Goal: Check status: Check status

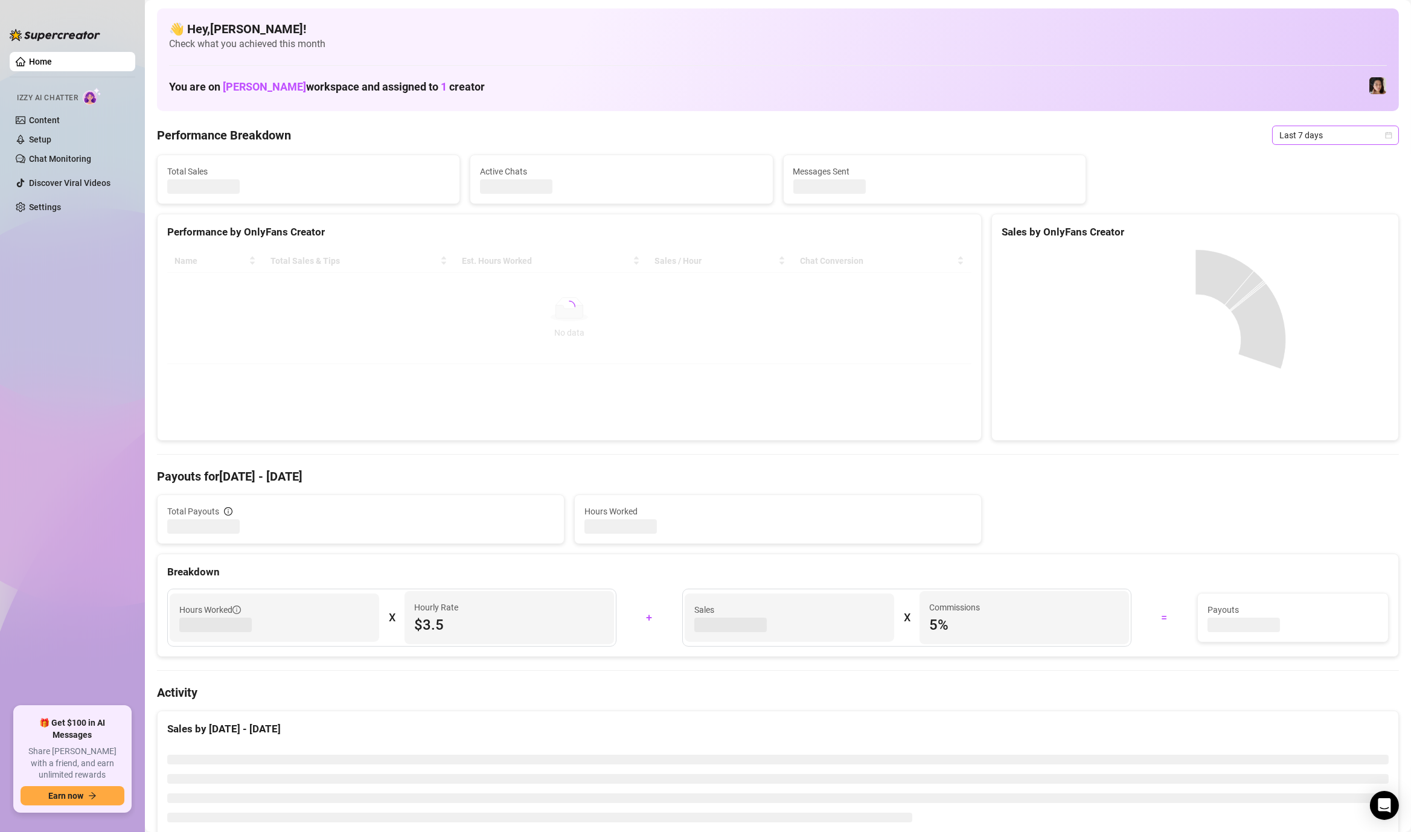
click at [1309, 134] on span "Last 7 days" at bounding box center [1336, 135] width 112 height 18
click at [1299, 237] on div "Custom date" at bounding box center [1335, 236] width 107 height 13
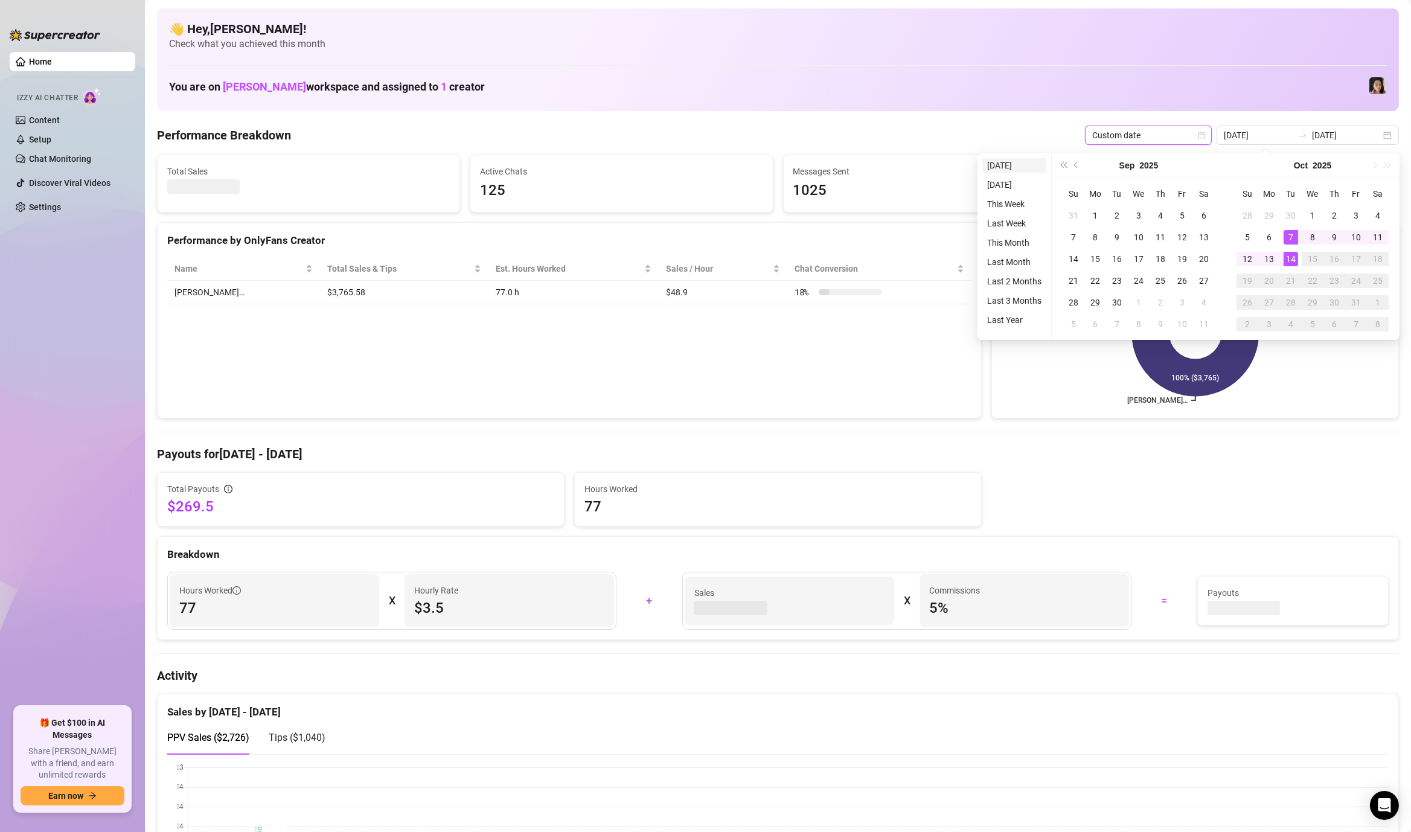
type input "[DATE]"
click at [1010, 163] on li "[DATE]" at bounding box center [1015, 165] width 64 height 14
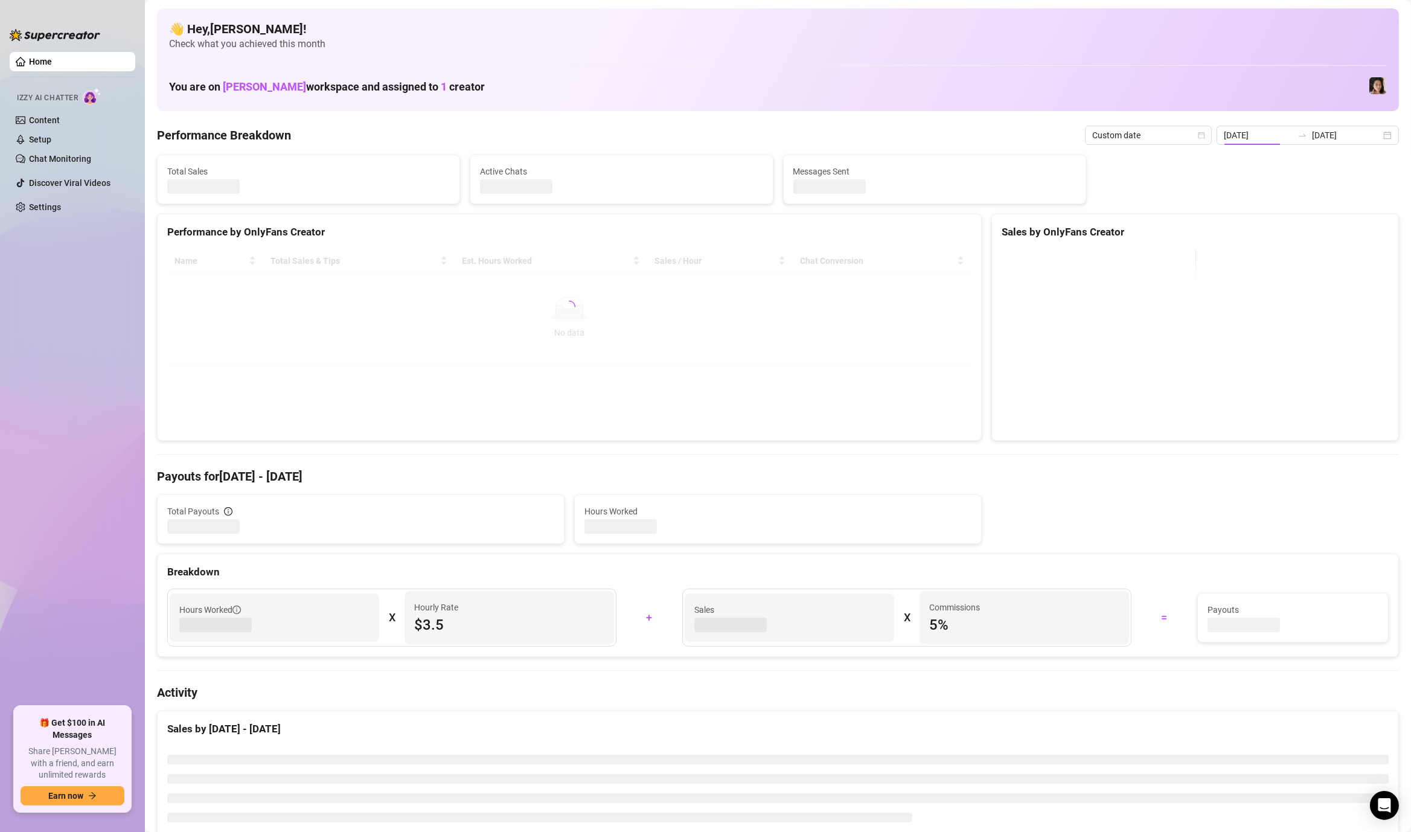
type input "[DATE]"
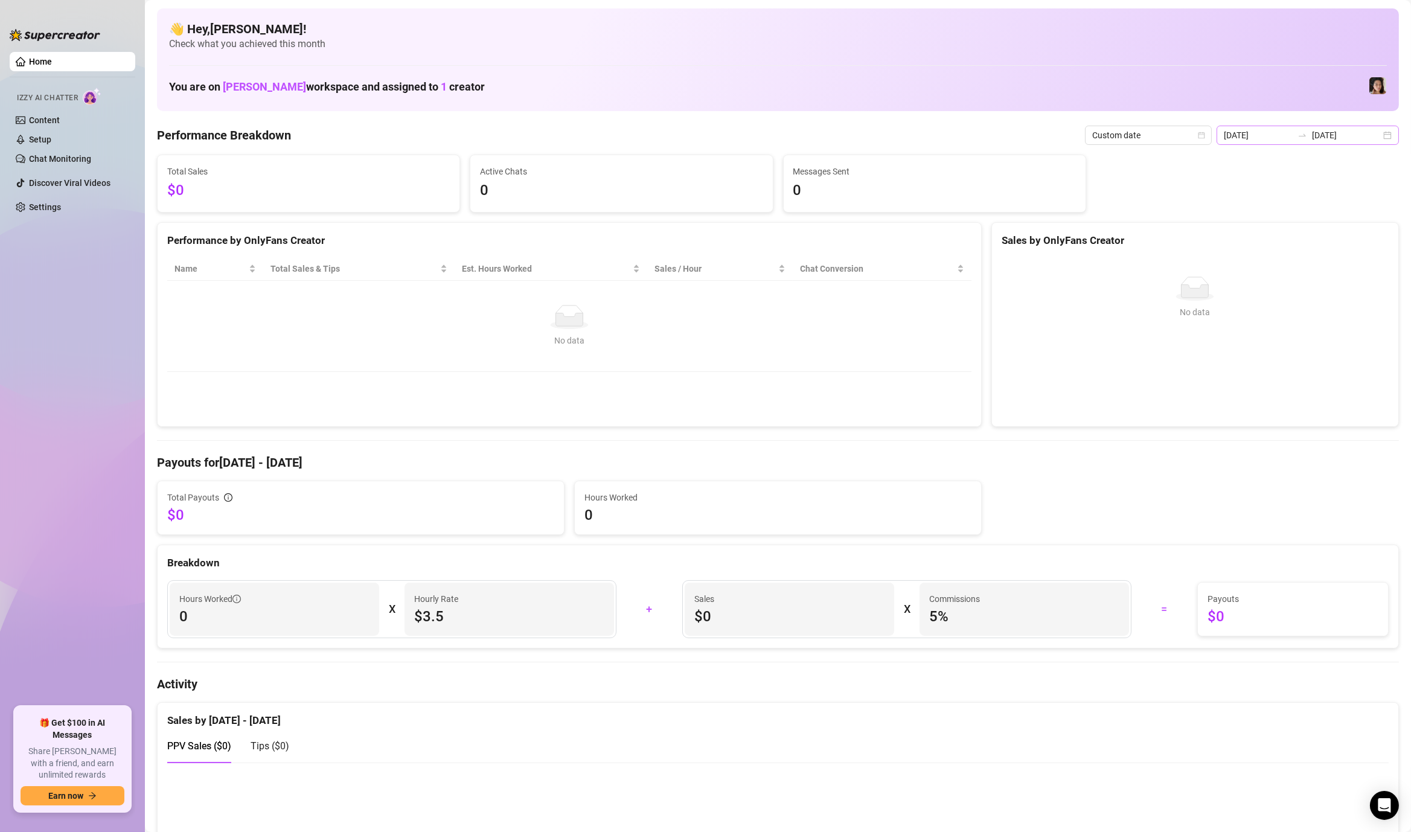
click at [1388, 128] on div "[DATE] [DATE]" at bounding box center [1308, 135] width 182 height 19
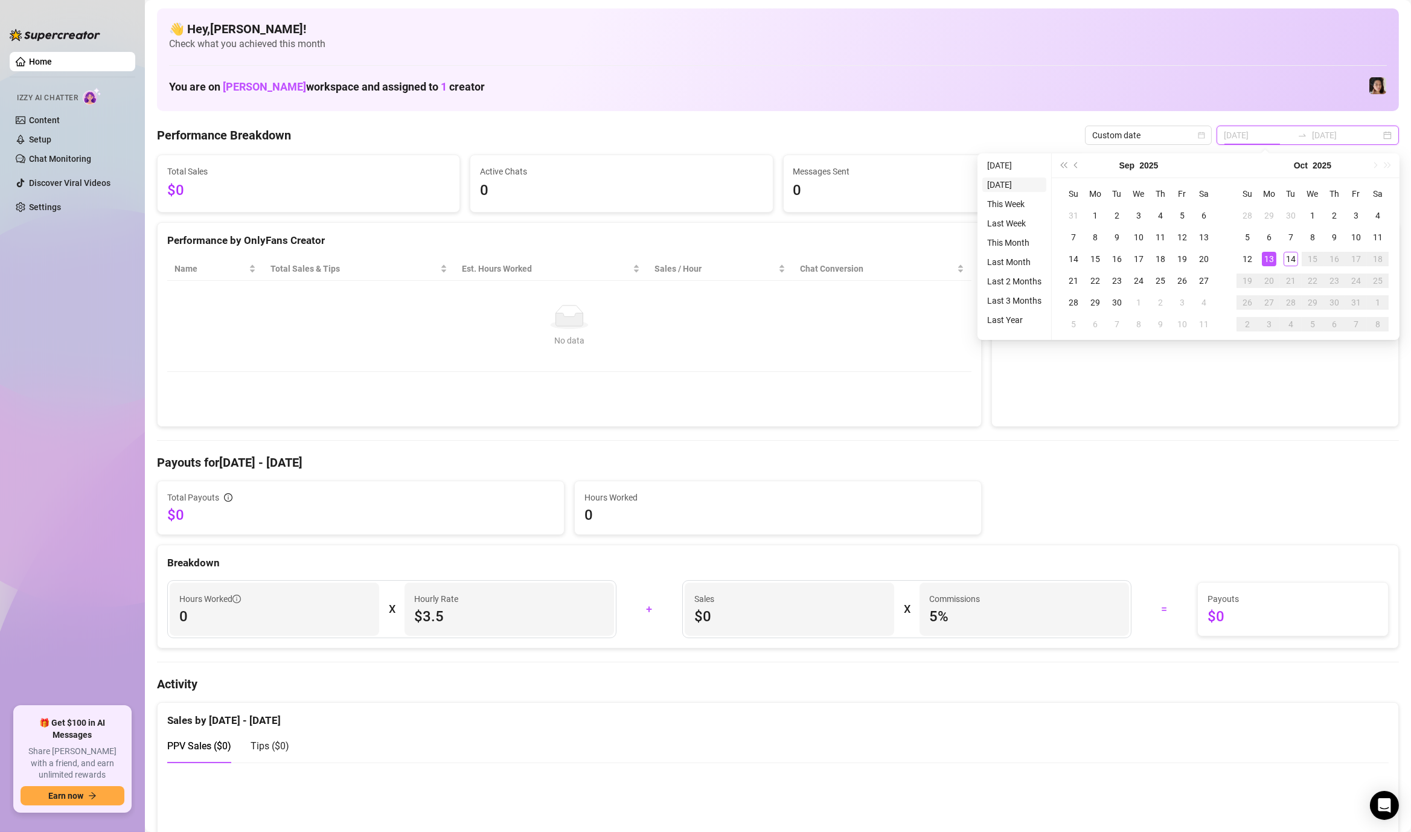
type input "[DATE]"
click at [1012, 179] on li "[DATE]" at bounding box center [1015, 185] width 64 height 14
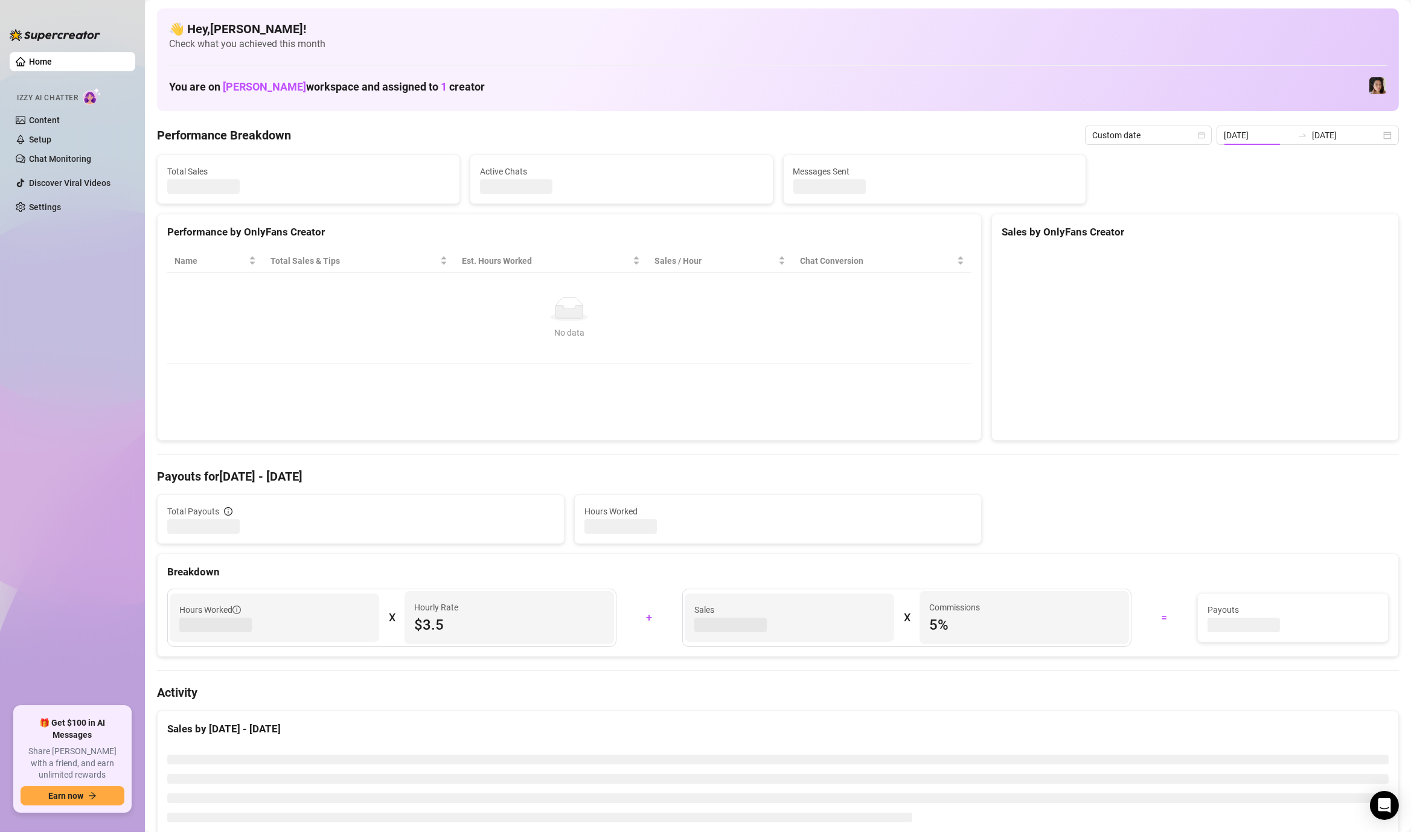
type input "[DATE]"
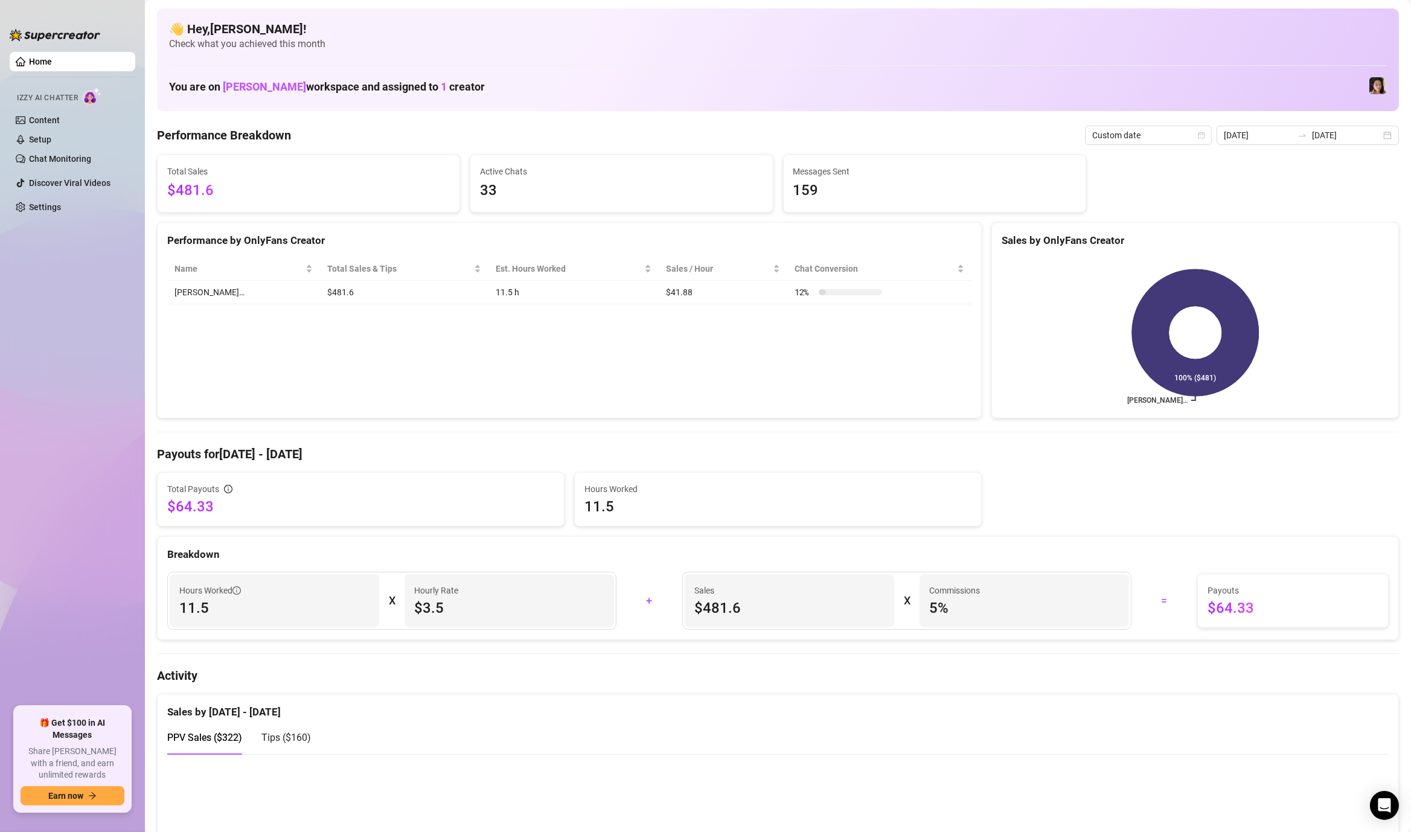
click at [1393, 133] on div "[DATE] [DATE]" at bounding box center [1308, 135] width 182 height 19
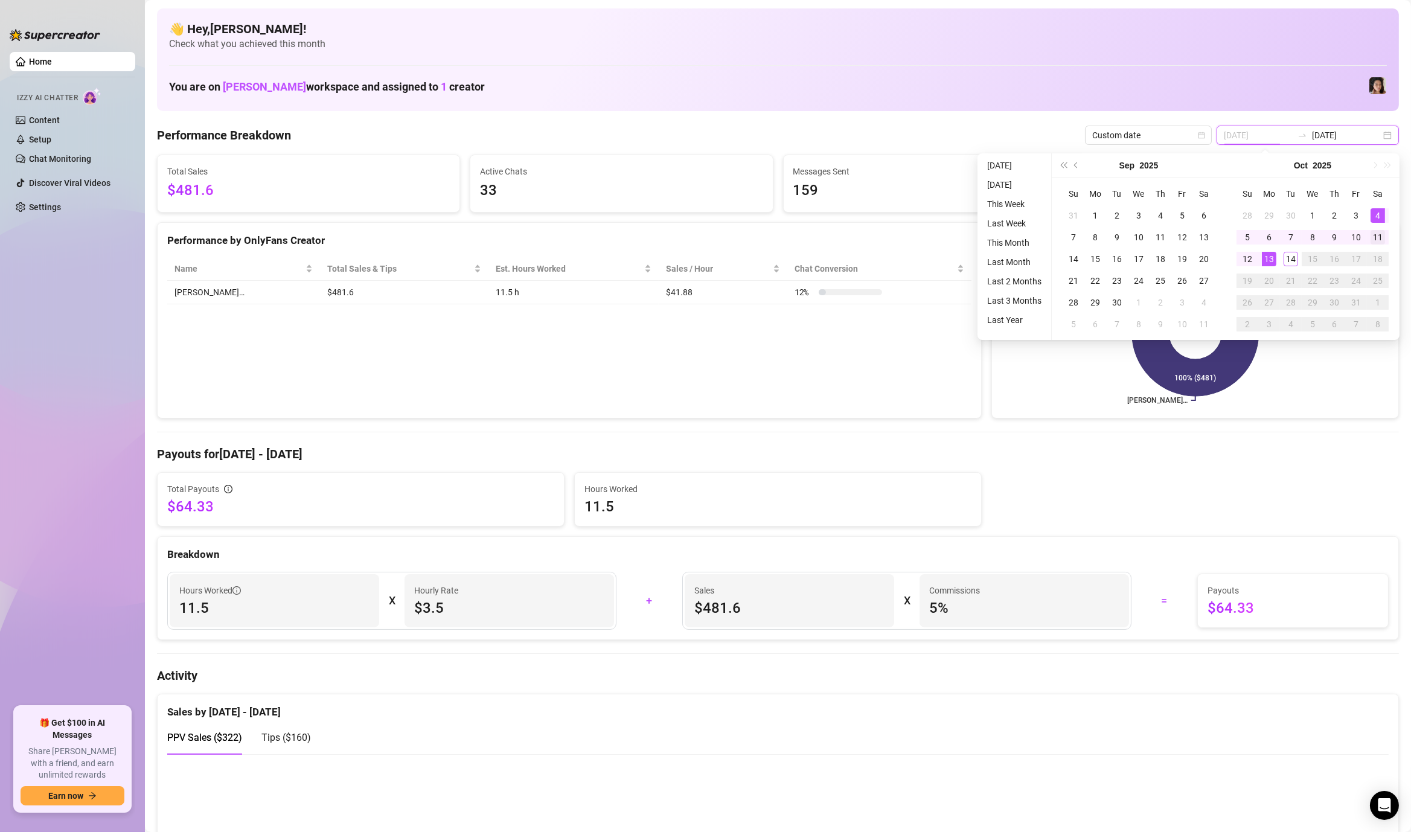
type input "[DATE]"
click at [1379, 231] on div "11" at bounding box center [1378, 237] width 14 height 14
type input "[DATE]"
click at [1286, 254] on div "14" at bounding box center [1291, 259] width 14 height 14
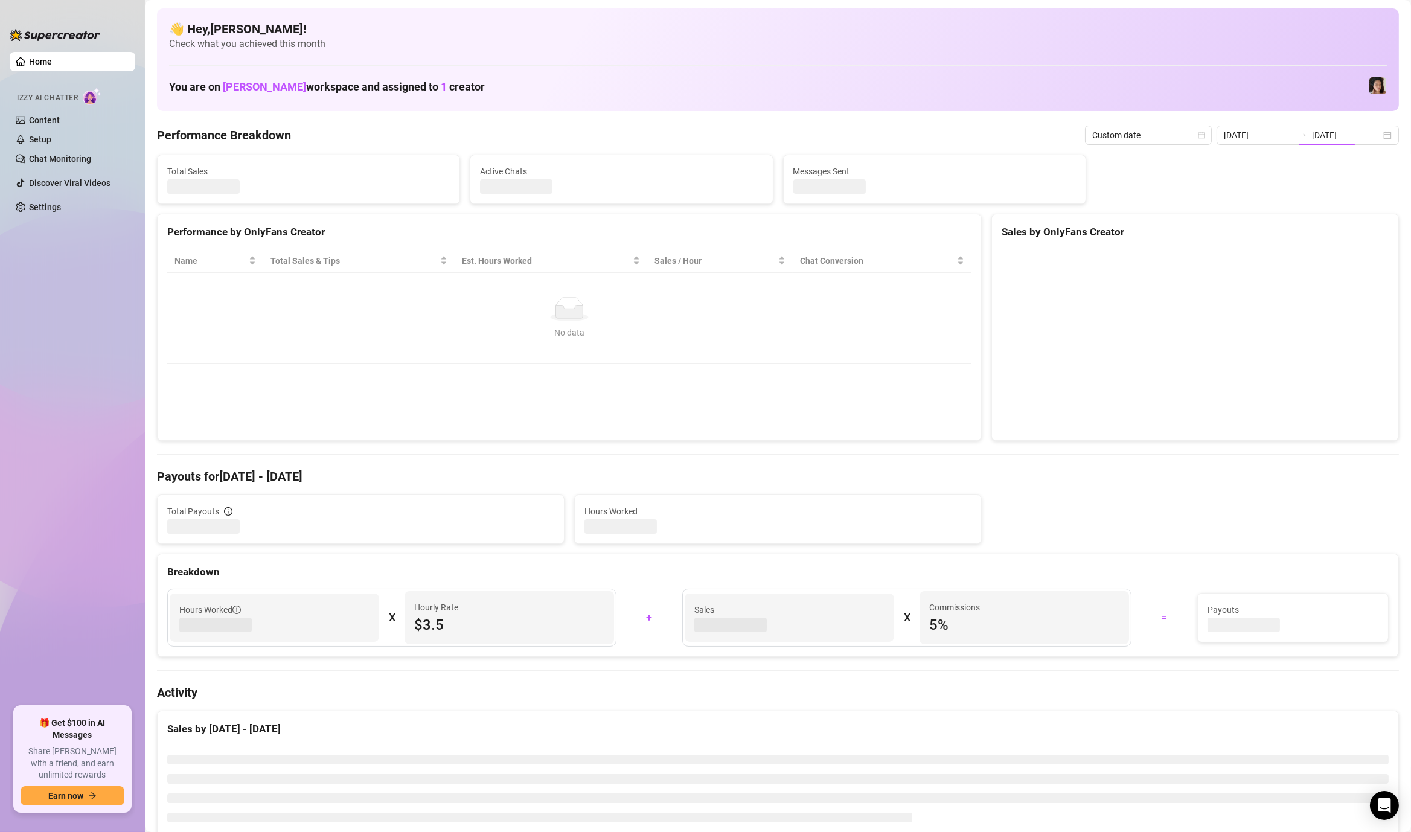
type input "[DATE]"
